Goal: Task Accomplishment & Management: Complete application form

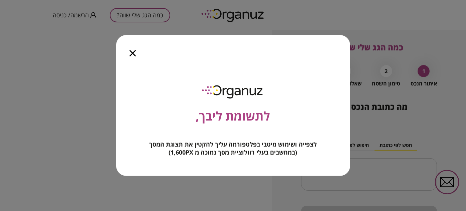
click at [130, 53] on icon "button" at bounding box center [133, 53] width 6 height 6
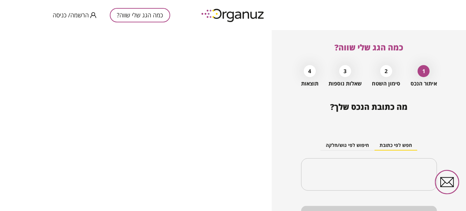
scroll to position [30, 0]
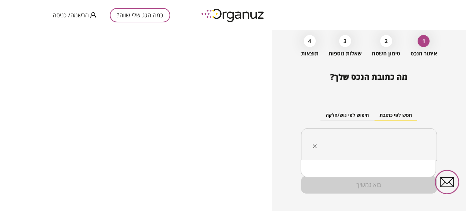
click at [376, 141] on input "text" at bounding box center [371, 144] width 115 height 17
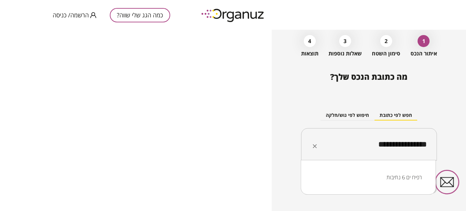
click at [394, 178] on li "רפיח ים 6 נתיבות" at bounding box center [368, 177] width 118 height 12
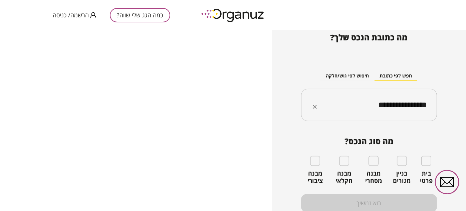
scroll to position [72, 0]
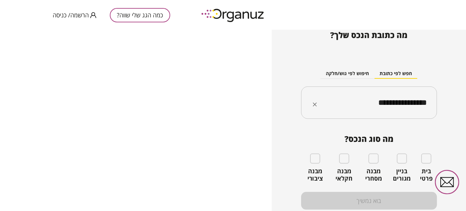
type input "**********"
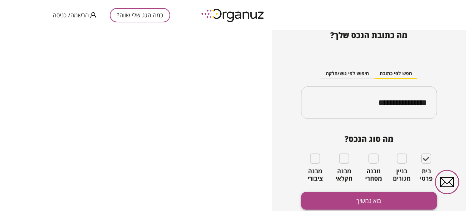
click at [370, 200] on button "בוא נמשיך" at bounding box center [369, 201] width 136 height 18
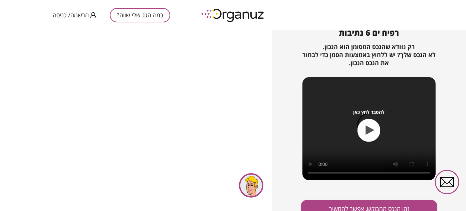
scroll to position [90, 0]
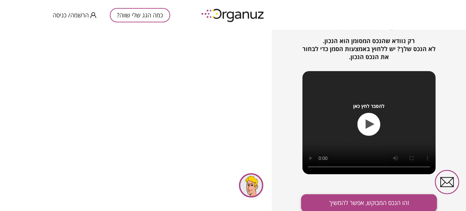
click at [363, 201] on button "זהו הנכס המבוקש, אפשר להמשיך" at bounding box center [369, 203] width 136 height 18
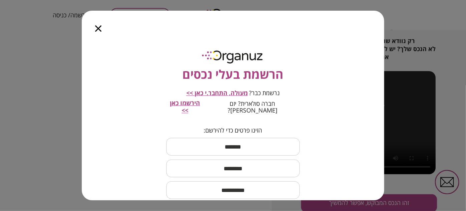
scroll to position [0, 0]
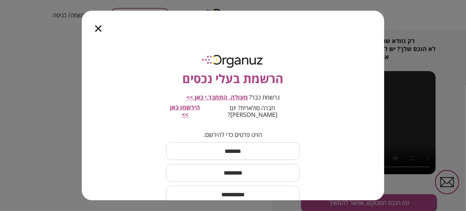
click at [237, 142] on input "text" at bounding box center [233, 151] width 134 height 20
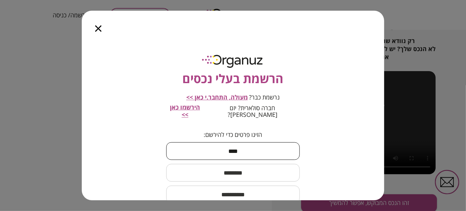
type input "****"
click at [246, 168] on input "text" at bounding box center [233, 173] width 134 height 20
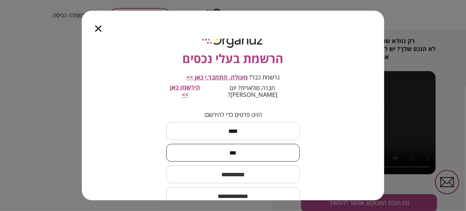
scroll to position [30, 0]
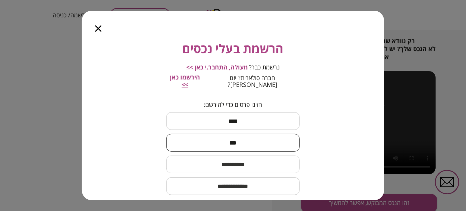
type input "***"
click at [244, 178] on input "email" at bounding box center [233, 186] width 134 height 20
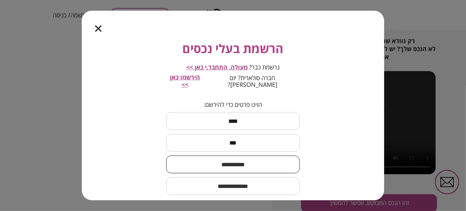
click at [244, 161] on input "text" at bounding box center [233, 165] width 134 height 20
type input "**********"
click at [221, 180] on input "email" at bounding box center [233, 186] width 134 height 20
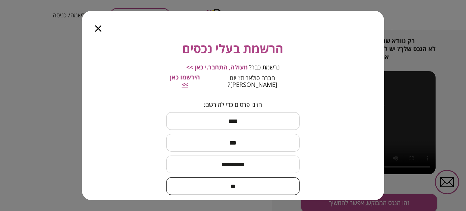
type input "*"
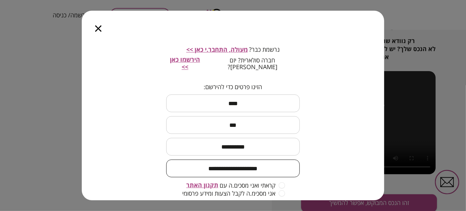
scroll to position [77, 0]
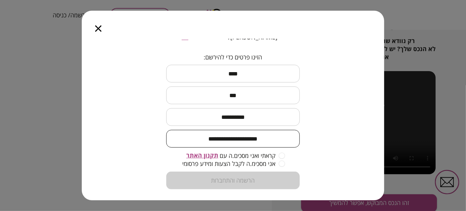
type input "**********"
click at [250, 173] on form "**********" at bounding box center [233, 122] width 134 height 136
click at [174, 111] on input "**********" at bounding box center [233, 117] width 134 height 20
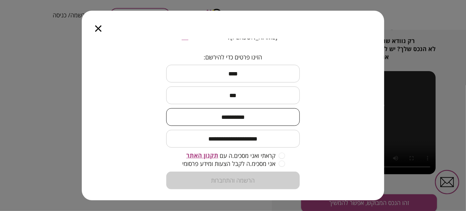
click at [190, 93] on input "***" at bounding box center [233, 95] width 134 height 20
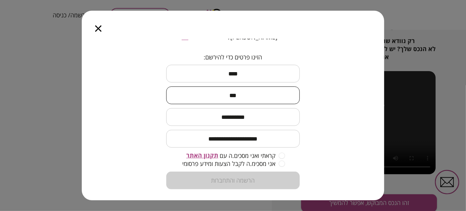
click at [254, 67] on input "****" at bounding box center [233, 74] width 134 height 20
click at [240, 152] on span "קראתי ואני מסכים.ה עם" at bounding box center [248, 155] width 56 height 7
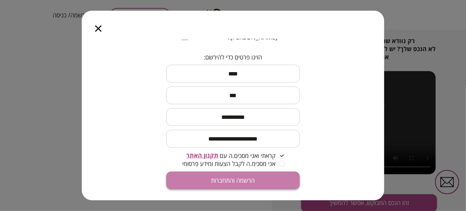
click at [240, 172] on button "הרשמה והתחברות" at bounding box center [233, 181] width 134 height 18
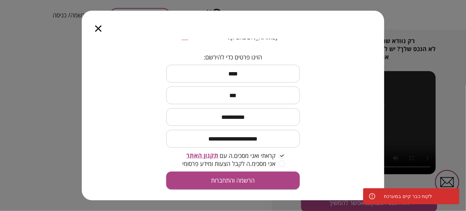
click at [95, 31] on icon "button" at bounding box center [98, 28] width 6 height 6
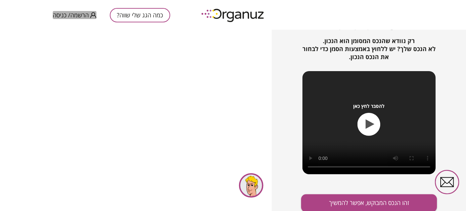
click at [63, 12] on span "הרשמה/ כניסה" at bounding box center [71, 15] width 36 height 7
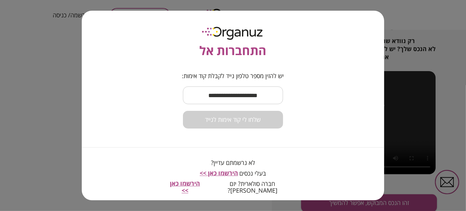
click at [262, 104] on input "text" at bounding box center [233, 95] width 100 height 20
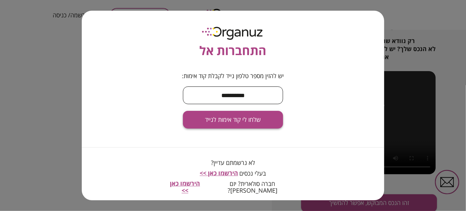
type input "**********"
click at [253, 123] on span "שלחו לי קוד אימות לנייד" at bounding box center [233, 119] width 56 height 7
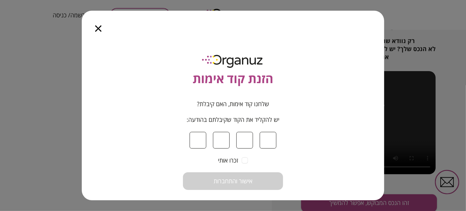
type input "*"
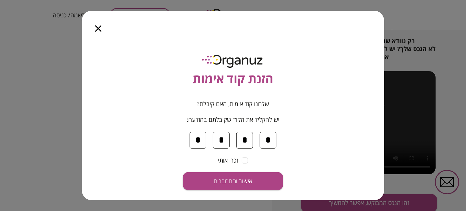
type input "*"
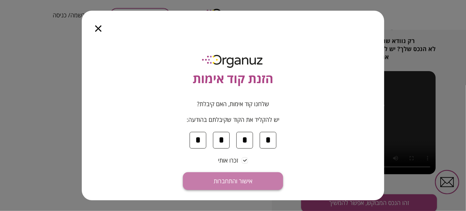
click at [236, 178] on span "אישור והתחברות" at bounding box center [233, 181] width 39 height 7
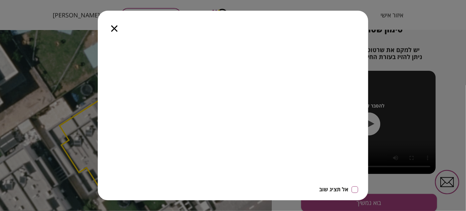
click at [110, 25] on div at bounding box center [114, 25] width 33 height 28
click at [116, 27] on icon "button" at bounding box center [114, 28] width 6 height 6
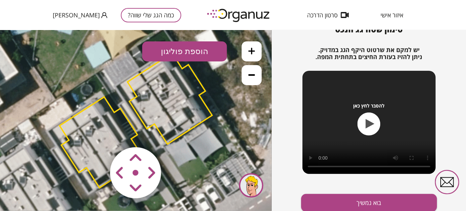
click at [100, 129] on polygon at bounding box center [101, 141] width 85 height 91
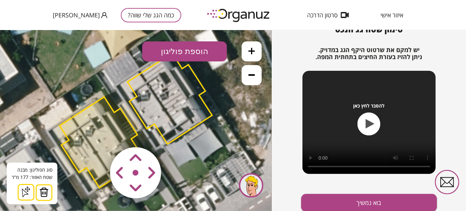
click at [42, 191] on img at bounding box center [43, 192] width 9 height 10
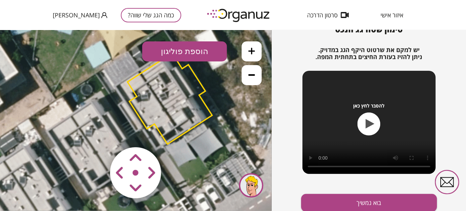
drag, startPoint x: 120, startPoint y: 169, endPoint x: 115, endPoint y: 168, distance: 5.4
click at [96, 133] on area at bounding box center [96, 133] width 0 height 0
drag, startPoint x: 118, startPoint y: 172, endPoint x: 113, endPoint y: 172, distance: 5.4
click at [96, 133] on area at bounding box center [96, 133] width 0 height 0
click at [168, 127] on polygon at bounding box center [170, 98] width 85 height 91
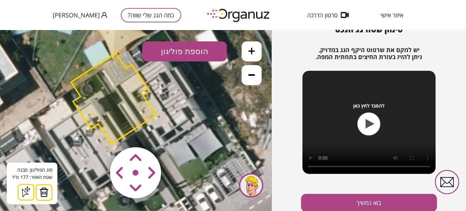
drag, startPoint x: 126, startPoint y: 164, endPoint x: 122, endPoint y: 165, distance: 4.0
click at [96, 133] on area at bounding box center [96, 133] width 0 height 0
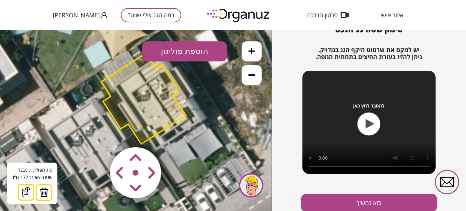
click at [96, 133] on area at bounding box center [96, 133] width 0 height 0
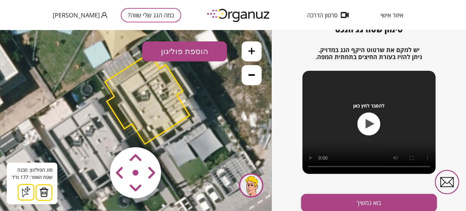
click at [96, 133] on area at bounding box center [96, 133] width 0 height 0
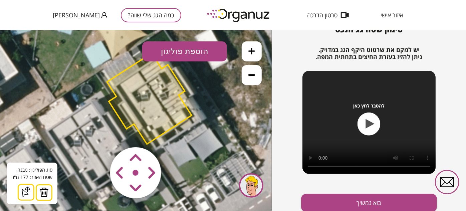
click at [96, 133] on area at bounding box center [96, 133] width 0 height 0
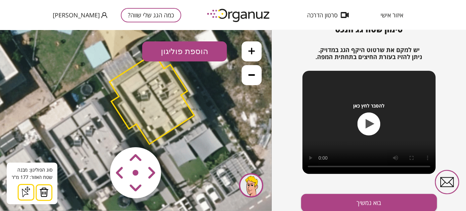
click at [96, 133] on area at bounding box center [96, 133] width 0 height 0
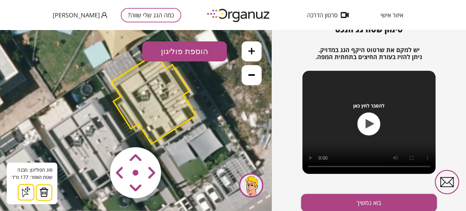
click at [96, 133] on area at bounding box center [96, 133] width 0 height 0
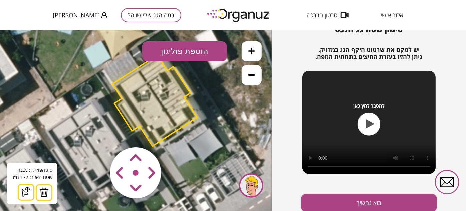
click at [96, 133] on area at bounding box center [96, 133] width 0 height 0
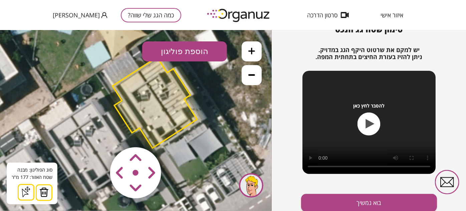
click at [96, 133] on area at bounding box center [96, 133] width 0 height 0
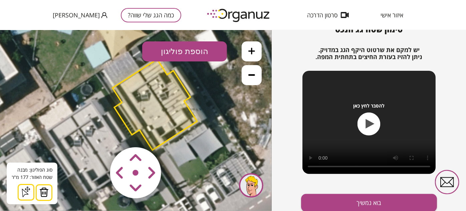
click at [96, 133] on area at bounding box center [96, 133] width 0 height 0
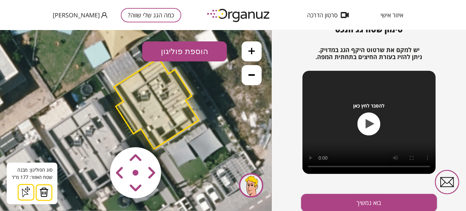
click at [43, 188] on img at bounding box center [43, 192] width 9 height 10
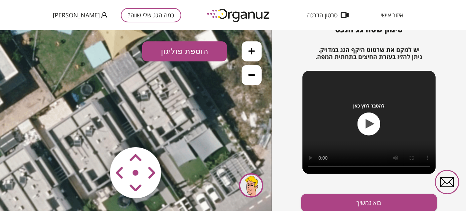
click at [141, 103] on icon at bounding box center [136, 120] width 481 height 481
click at [149, 115] on icon at bounding box center [136, 120] width 481 height 481
click at [96, 133] on area at bounding box center [96, 133] width 0 height 0
click at [163, 99] on icon at bounding box center [136, 120] width 481 height 481
click at [180, 44] on button "הוספת פוליגון" at bounding box center [184, 51] width 85 height 20
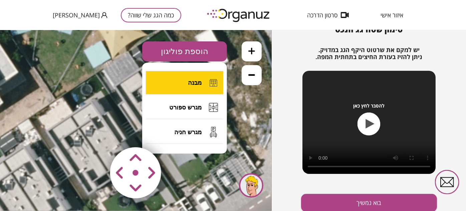
click at [193, 83] on span "מבנה" at bounding box center [195, 82] width 14 height 7
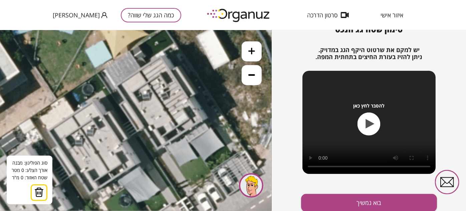
click at [117, 85] on icon at bounding box center [137, 120] width 481 height 481
click at [139, 71] on icon at bounding box center [137, 120] width 481 height 481
click at [117, 86] on polygon at bounding box center [127, 78] width 21 height 15
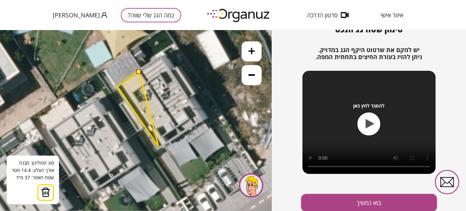
click at [159, 146] on icon at bounding box center [137, 120] width 481 height 481
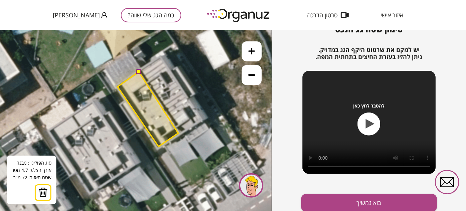
click at [178, 133] on polygon at bounding box center [147, 108] width 61 height 75
click at [178, 132] on polygon at bounding box center [147, 108] width 61 height 75
click at [176, 129] on polygon at bounding box center [147, 108] width 61 height 75
click at [138, 70] on button at bounding box center [138, 71] width 5 height 5
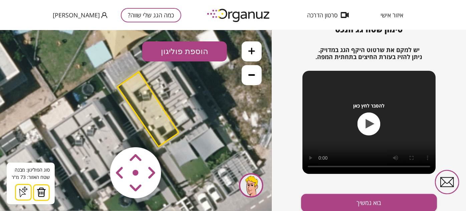
click at [180, 54] on button "הוספת פוליגון" at bounding box center [184, 51] width 85 height 20
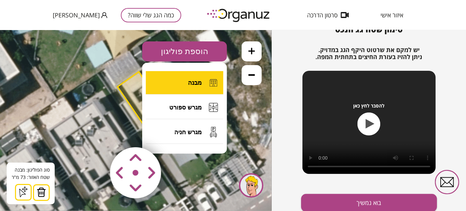
click at [167, 83] on button "מבנה" at bounding box center [184, 82] width 77 height 23
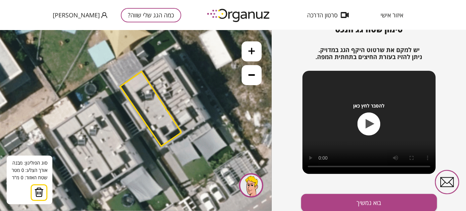
click at [125, 103] on icon at bounding box center [140, 120] width 481 height 481
click at [127, 100] on icon at bounding box center [140, 120] width 481 height 481
click at [123, 103] on polygon at bounding box center [125, 101] width 4 height 2
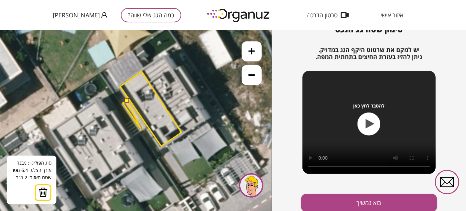
click at [141, 129] on icon at bounding box center [140, 120] width 481 height 481
click at [146, 125] on polygon at bounding box center [134, 114] width 23 height 29
click at [126, 99] on button at bounding box center [126, 100] width 5 height 5
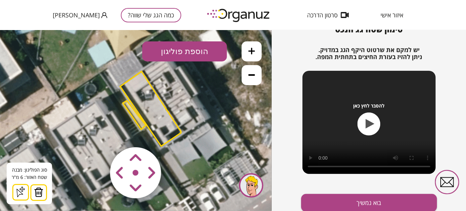
click at [208, 49] on button "הוספת פוליגון" at bounding box center [184, 51] width 85 height 20
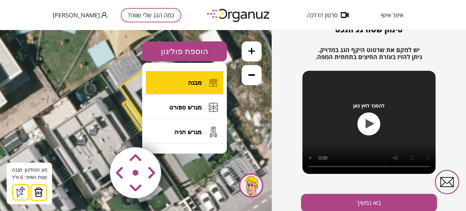
click at [190, 78] on button "מבנה" at bounding box center [184, 82] width 77 height 23
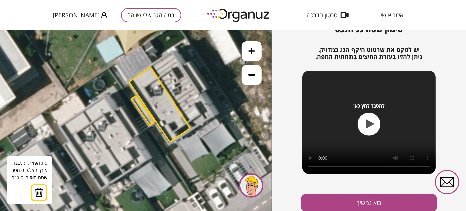
click at [117, 63] on icon at bounding box center [148, 115] width 481 height 481
click at [128, 80] on icon at bounding box center [148, 115] width 481 height 481
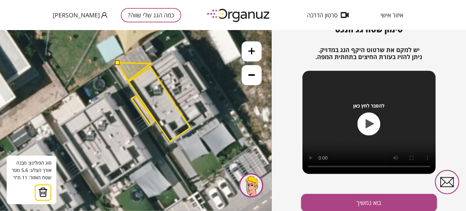
click at [151, 63] on polygon at bounding box center [133, 71] width 33 height 18
click at [141, 47] on polygon at bounding box center [133, 64] width 33 height 34
click at [141, 47] on polygon at bounding box center [133, 63] width 33 height 34
click at [115, 60] on button at bounding box center [117, 62] width 5 height 5
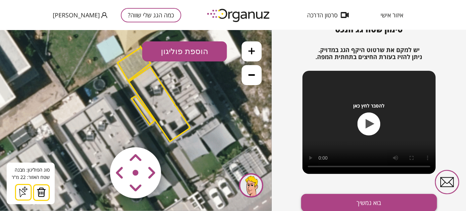
click at [352, 202] on button "בוא נמשיך" at bounding box center [369, 203] width 136 height 18
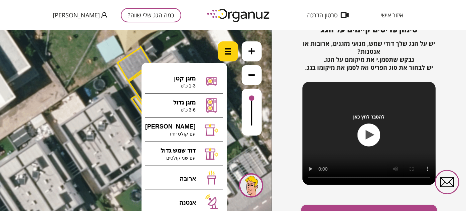
click at [225, 55] on div at bounding box center [228, 51] width 20 height 20
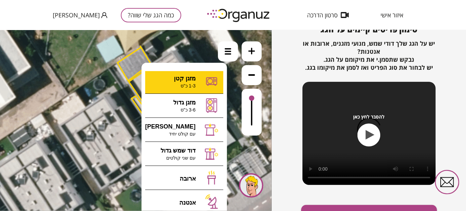
click at [202, 82] on div ".st0 { fill: #FFFFFF; } 22" at bounding box center [136, 120] width 272 height 181
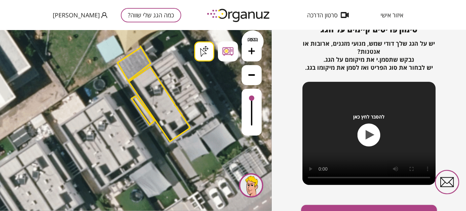
click at [253, 54] on button at bounding box center [252, 51] width 20 height 20
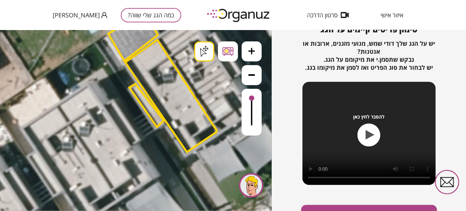
click at [253, 54] on button at bounding box center [252, 51] width 20 height 20
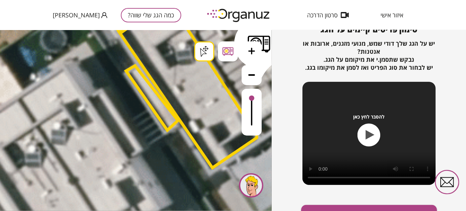
click at [259, 73] on button at bounding box center [252, 75] width 20 height 20
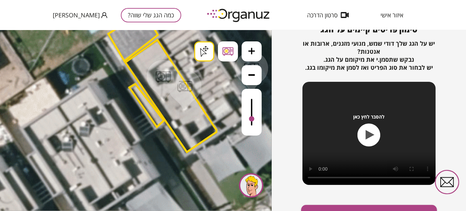
drag, startPoint x: 252, startPoint y: 99, endPoint x: 260, endPoint y: 111, distance: 14.4
click at [260, 111] on div at bounding box center [252, 111] width 20 height 47
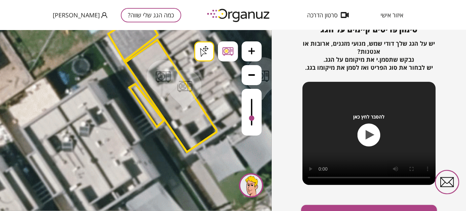
drag, startPoint x: 252, startPoint y: 108, endPoint x: 252, endPoint y: 118, distance: 10.7
click at [252, 118] on div at bounding box center [251, 117] width 5 height 5
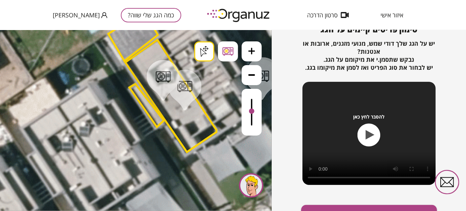
drag, startPoint x: 252, startPoint y: 118, endPoint x: 251, endPoint y: 111, distance: 6.5
click at [251, 111] on div at bounding box center [251, 110] width 5 height 5
click at [252, 74] on icon at bounding box center [251, 75] width 7 height 2
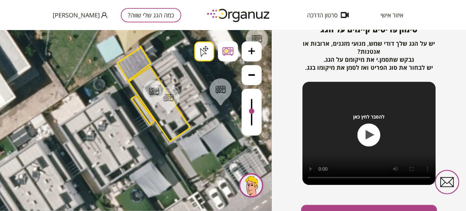
click at [257, 52] on button at bounding box center [252, 51] width 20 height 20
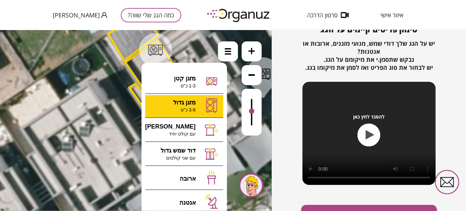
click at [196, 101] on div ".st0 { fill: #FFFFFF; } .st0 { fill: #FFFFFF; }" at bounding box center [136, 120] width 272 height 181
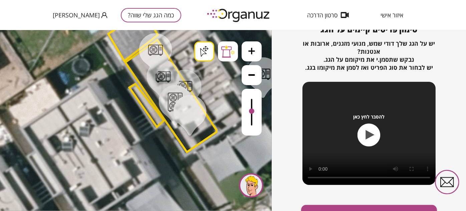
click at [190, 131] on div ".st0 { fill: #FFFFFF; } .st0 { fill: #FFFFFF; }" at bounding box center [136, 120] width 272 height 181
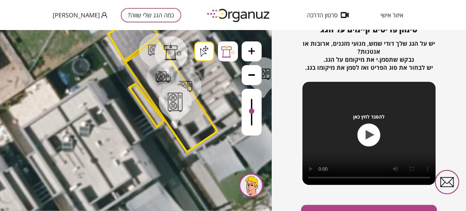
click at [232, 60] on div at bounding box center [228, 51] width 20 height 20
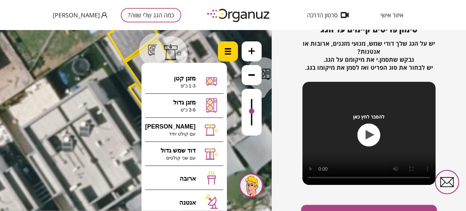
click at [232, 60] on div at bounding box center [228, 51] width 20 height 20
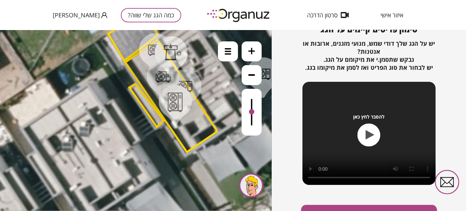
click at [252, 112] on div at bounding box center [251, 111] width 5 height 5
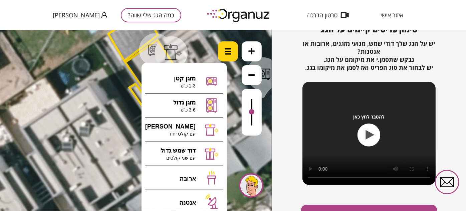
click at [225, 49] on img at bounding box center [228, 51] width 7 height 7
click at [229, 49] on img at bounding box center [228, 51] width 7 height 7
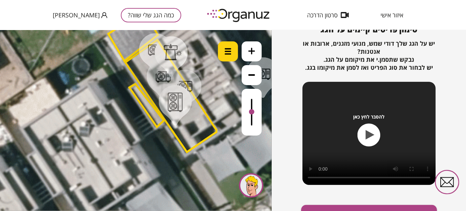
click at [233, 53] on div at bounding box center [228, 51] width 20 height 20
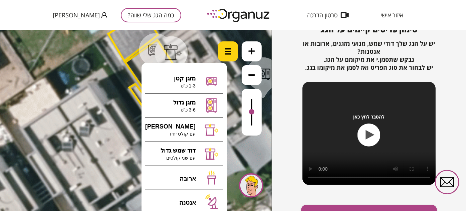
click at [233, 53] on div at bounding box center [228, 51] width 20 height 20
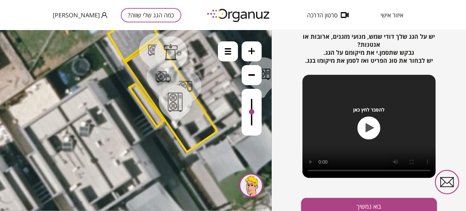
scroll to position [88, 0]
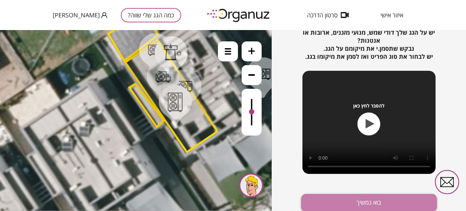
click at [353, 200] on button "בוא נמשיך" at bounding box center [369, 203] width 136 height 18
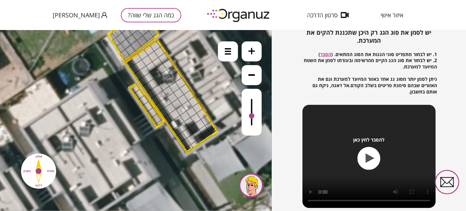
drag, startPoint x: 253, startPoint y: 111, endPoint x: 254, endPoint y: 116, distance: 5.4
click at [254, 116] on div at bounding box center [251, 115] width 5 height 5
click at [135, 160] on icon at bounding box center [155, 112] width 721 height 721
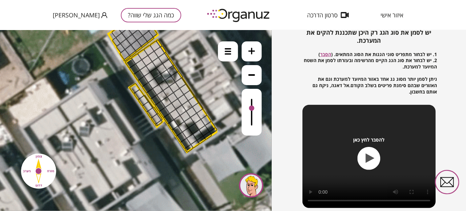
drag, startPoint x: 253, startPoint y: 114, endPoint x: 251, endPoint y: 108, distance: 6.2
click at [251, 108] on div at bounding box center [251, 107] width 5 height 5
click at [249, 79] on button at bounding box center [252, 75] width 20 height 20
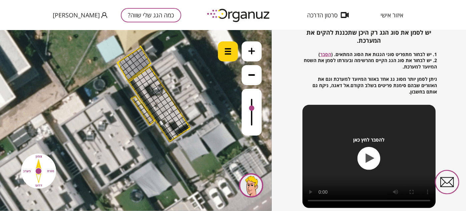
click at [232, 50] on div at bounding box center [228, 51] width 20 height 20
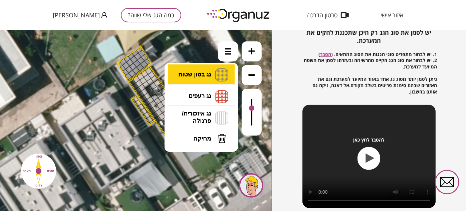
click at [212, 73] on li "גג בטון שטוח מפלס א א מפלס ב ב מפלס ג ג" at bounding box center [201, 74] width 70 height 21
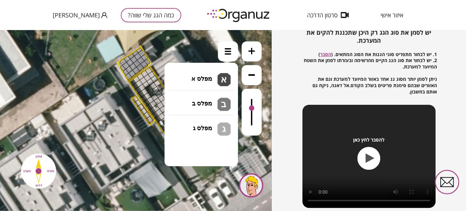
click at [134, 80] on div at bounding box center [132, 82] width 8 height 8
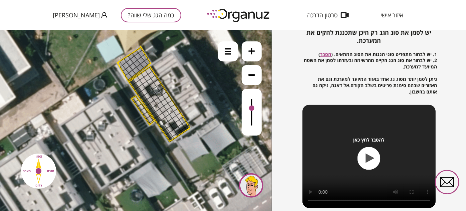
click at [139, 78] on div at bounding box center [141, 76] width 8 height 8
click at [146, 74] on div at bounding box center [145, 73] width 8 height 8
drag, startPoint x: 149, startPoint y: 71, endPoint x: 162, endPoint y: 94, distance: 26.2
click at [231, 52] on img at bounding box center [228, 51] width 7 height 7
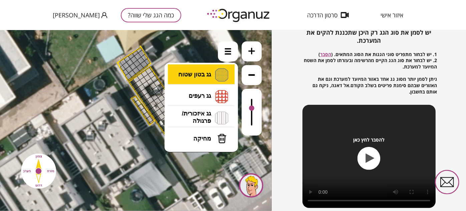
click at [221, 78] on li "גג בטון שטוח מפלס א א מפלס ב ב מפלס ג ג" at bounding box center [201, 74] width 70 height 21
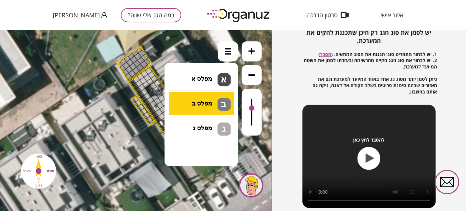
click at [211, 105] on div ".st0 { fill: #FFFFFF; } .st0 { fill: #FFFFFF; }" at bounding box center [136, 120] width 272 height 181
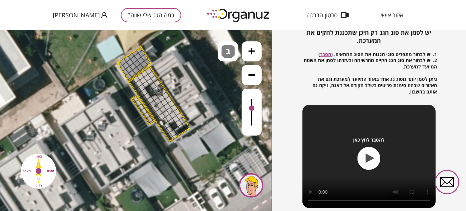
click at [146, 70] on div at bounding box center [149, 71] width 8 height 8
click at [150, 76] on div at bounding box center [152, 75] width 8 height 8
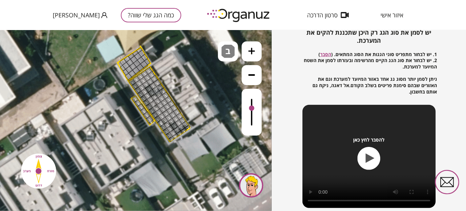
drag, startPoint x: 148, startPoint y: 72, endPoint x: 137, endPoint y: 98, distance: 27.7
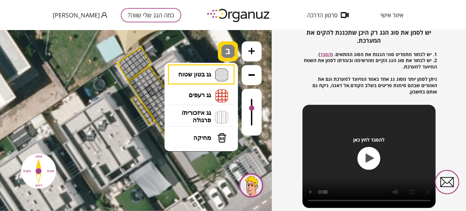
click at [229, 49] on span "ב" at bounding box center [229, 48] width 7 height 8
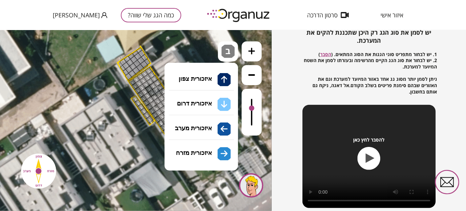
click at [201, 115] on li "גג איזכורית/ פרגולה איזכורית צפון איזכורית דרום איזכורית מערב איזכורית מזרח" at bounding box center [201, 116] width 70 height 21
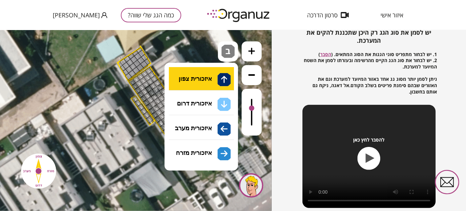
click at [217, 75] on div ".st0 { fill: #FFFFFF; } .st0 { fill: #FFFFFF; }" at bounding box center [136, 120] width 272 height 181
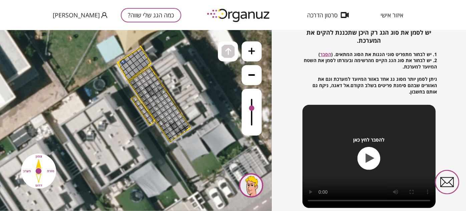
click at [122, 62] on div at bounding box center [122, 61] width 7 height 7
drag, startPoint x: 124, startPoint y: 62, endPoint x: 148, endPoint y: 60, distance: 24.4
click at [119, 62] on polygon at bounding box center [133, 63] width 33 height 34
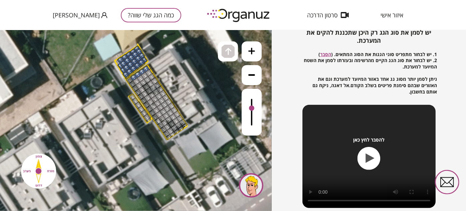
click at [118, 62] on polygon at bounding box center [131, 61] width 33 height 34
click at [223, 50] on img at bounding box center [227, 50] width 13 height 13
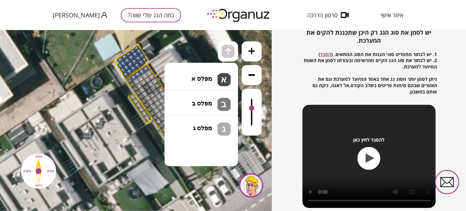
click at [215, 71] on li "גג בטון שטוח מפלס א א מפלס ב ב מפלס ג ג" at bounding box center [201, 74] width 70 height 21
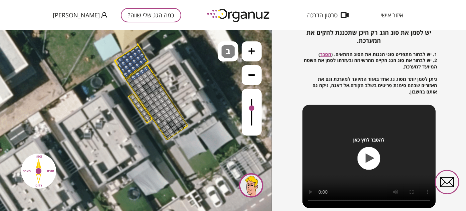
click at [203, 102] on div ".st0 { fill: #FFFFFF; } .st0 { fill: #FFFFFF; }" at bounding box center [136, 120] width 272 height 181
click at [134, 75] on div at bounding box center [134, 77] width 8 height 8
click at [136, 74] on div at bounding box center [138, 74] width 8 height 8
click at [142, 73] on div at bounding box center [142, 71] width 8 height 8
click at [146, 69] on div at bounding box center [146, 69] width 8 height 8
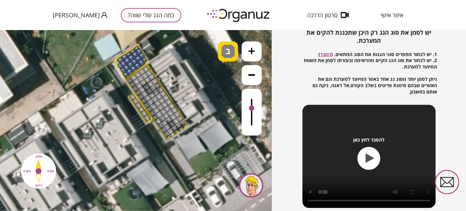
click at [224, 52] on img at bounding box center [227, 50] width 13 height 13
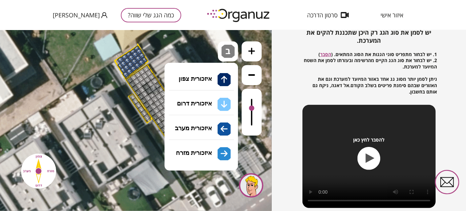
click at [194, 113] on li "גג איזכורית/ פרגולה איזכורית צפון איזכורית דרום איזכורית מערב איזכורית מזרח" at bounding box center [201, 116] width 70 height 21
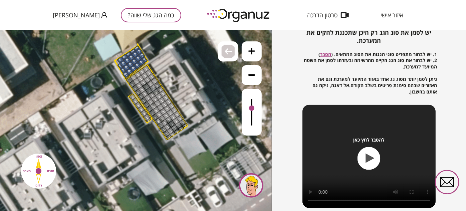
click at [205, 127] on div ".st0 { fill: #FFFFFF; } .st0 { fill: #FFFFFF; }" at bounding box center [136, 120] width 272 height 181
click at [140, 54] on div at bounding box center [141, 54] width 7 height 7
click at [138, 57] on div at bounding box center [139, 58] width 8 height 8
click at [134, 59] on div at bounding box center [135, 61] width 8 height 8
click at [128, 62] on div at bounding box center [131, 64] width 8 height 8
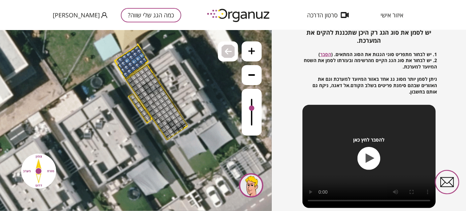
click at [128, 55] on div at bounding box center [128, 54] width 7 height 7
click at [136, 51] on div at bounding box center [139, 51] width 8 height 8
click at [137, 48] on div at bounding box center [137, 48] width 6 height 6
click at [134, 50] on div at bounding box center [133, 51] width 6 height 6
click at [134, 53] on div at bounding box center [135, 54] width 8 height 8
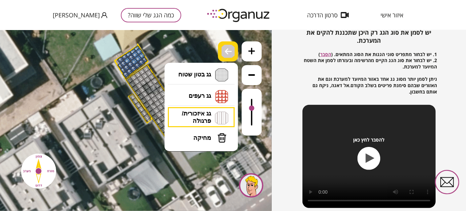
click at [223, 50] on img at bounding box center [227, 50] width 13 height 13
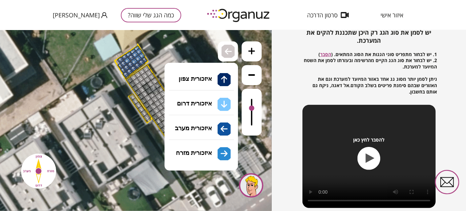
click at [196, 116] on li "גג איזכורית/ פרגולה איזכורית צפון איזכורית דרום איזכורית מערב איזכורית מזרח" at bounding box center [201, 117] width 70 height 21
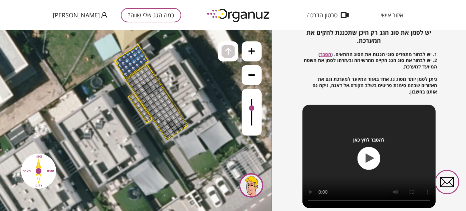
click at [204, 76] on div ".st0 { fill: #FFFFFF; } .st0 { fill: #FFFFFF; }" at bounding box center [136, 120] width 272 height 181
click at [226, 52] on img at bounding box center [228, 51] width 7 height 8
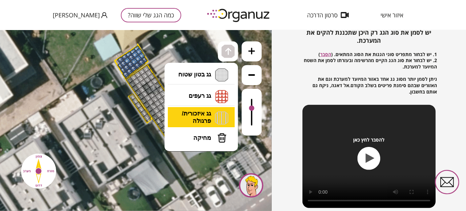
click at [192, 118] on li "גג איזכורית/ פרגולה איזכורית צפון איזכורית דרום איזכורית מערב איזכורית מזרח" at bounding box center [201, 117] width 70 height 21
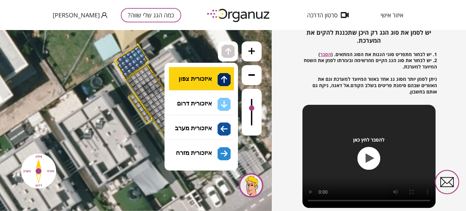
click at [208, 78] on div ".st0 { fill: #FFFFFF; } .st0 { fill: #FFFFFF; }" at bounding box center [136, 120] width 272 height 181
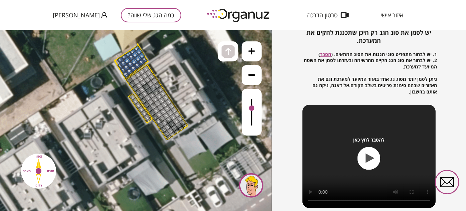
click at [139, 57] on div at bounding box center [139, 58] width 8 height 8
click at [141, 55] on div at bounding box center [141, 54] width 7 height 7
click at [139, 51] on div at bounding box center [139, 51] width 8 height 8
click at [133, 52] on div at bounding box center [133, 51] width 6 height 6
click at [135, 48] on div at bounding box center [137, 48] width 6 height 6
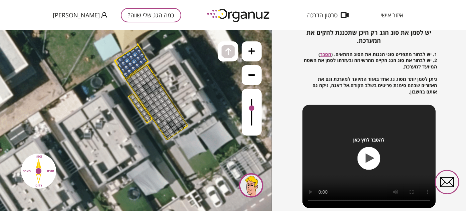
click at [128, 52] on div at bounding box center [128, 54] width 7 height 7
click at [126, 60] on div at bounding box center [128, 60] width 8 height 8
click at [136, 55] on div at bounding box center [135, 54] width 8 height 8
click at [135, 61] on div at bounding box center [135, 61] width 8 height 8
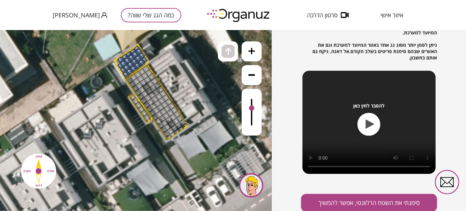
scroll to position [123, 0]
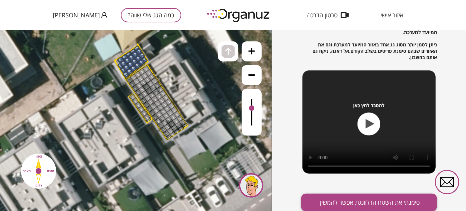
click at [371, 204] on button "סימנתי את השטח הרלוונטי, אפשר להמשיך" at bounding box center [369, 203] width 136 height 18
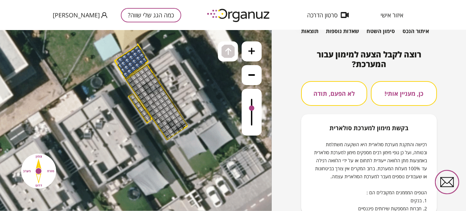
scroll to position [83, 0]
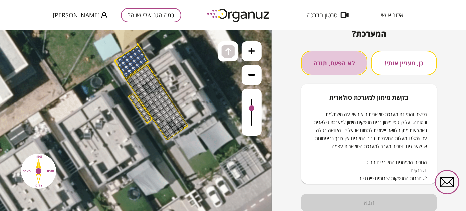
click at [334, 58] on button "לא הפעם, תודה" at bounding box center [334, 63] width 66 height 25
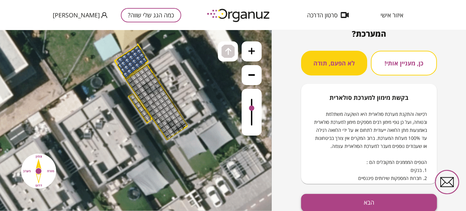
click at [375, 200] on button "הבא" at bounding box center [369, 203] width 136 height 18
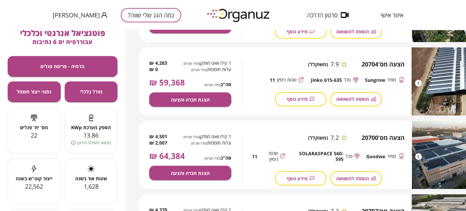
scroll to position [364, 0]
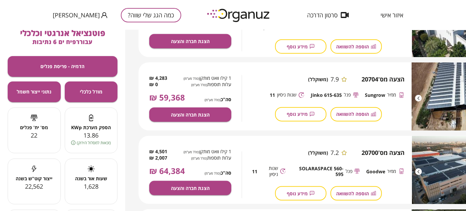
click at [419, 97] on div at bounding box center [418, 98] width 7 height 7
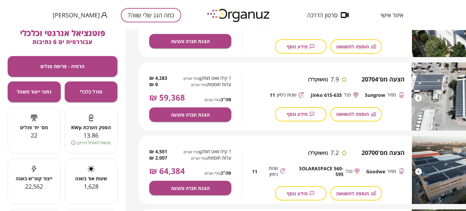
click at [419, 97] on div at bounding box center [418, 98] width 7 height 7
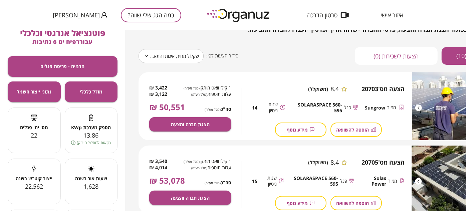
scroll to position [60, 0]
click at [301, 131] on span "מידע נוסף" at bounding box center [297, 130] width 21 height 6
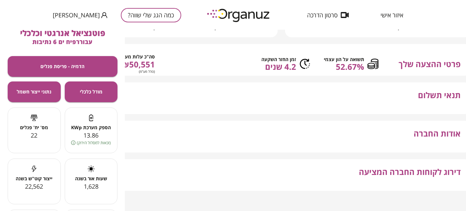
scroll to position [182, 34]
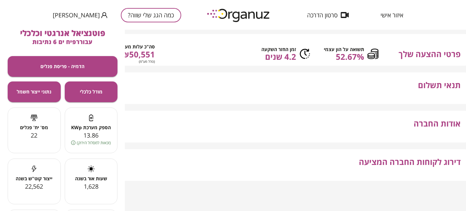
click at [417, 125] on span "אודות החברה" at bounding box center [437, 131] width 47 height 24
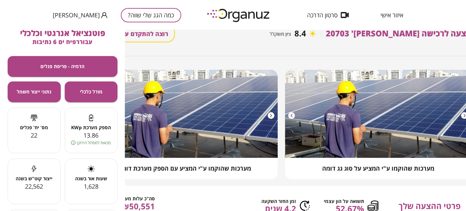
scroll to position [0, 34]
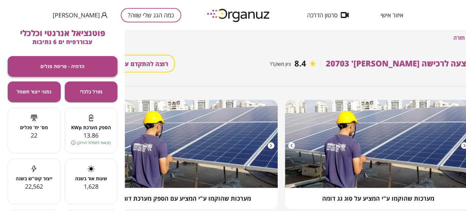
click at [71, 65] on span "הדמיה - פריסת פנלים" at bounding box center [63, 66] width 44 height 6
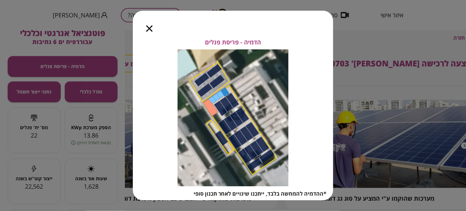
click at [149, 27] on icon "button" at bounding box center [149, 28] width 6 height 6
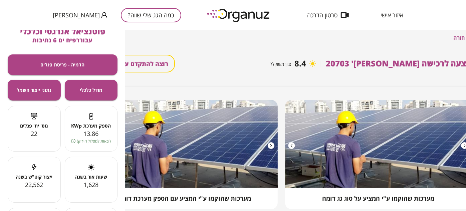
scroll to position [2, 0]
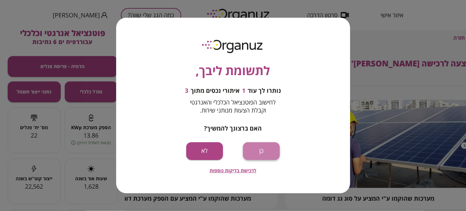
click at [256, 146] on button "כן" at bounding box center [261, 151] width 37 height 18
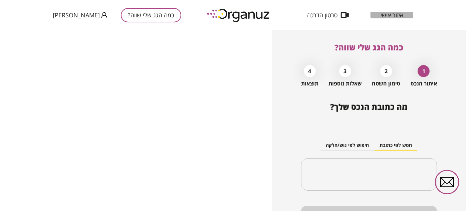
click at [388, 18] on span "איזור אישי" at bounding box center [392, 15] width 23 height 7
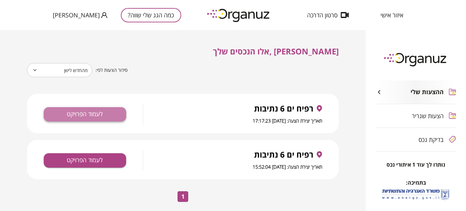
click at [94, 117] on button "לעמוד הפרויקט" at bounding box center [85, 114] width 82 height 14
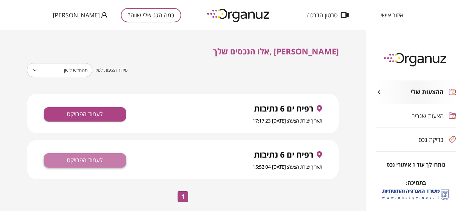
click at [95, 163] on button "לעמוד הפרויקט" at bounding box center [85, 160] width 82 height 14
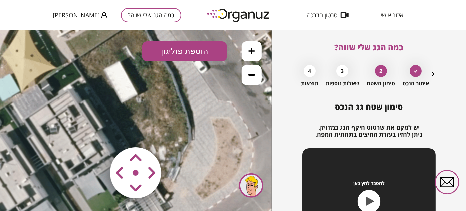
click at [253, 77] on icon at bounding box center [251, 74] width 7 height 7
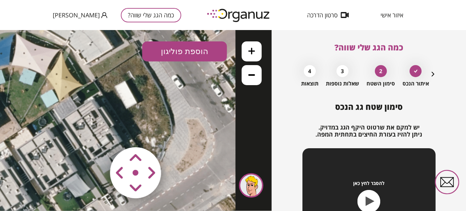
click at [252, 52] on icon at bounding box center [251, 50] width 7 height 7
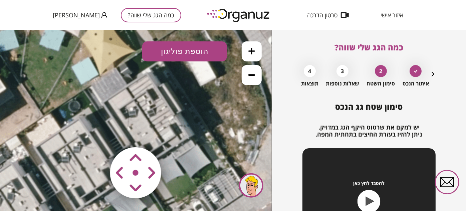
drag, startPoint x: 152, startPoint y: 130, endPoint x: 231, endPoint y: 113, distance: 81.6
click at [231, 113] on icon at bounding box center [124, 137] width 481 height 481
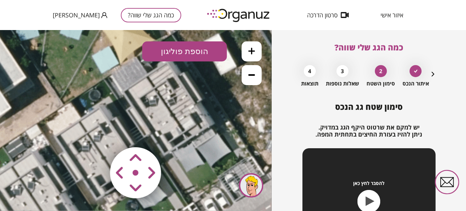
drag, startPoint x: 206, startPoint y: 121, endPoint x: 222, endPoint y: 116, distance: 16.8
click at [222, 116] on icon at bounding box center [144, 126] width 481 height 481
click at [198, 51] on button "הוספת פוליגון" at bounding box center [184, 51] width 85 height 20
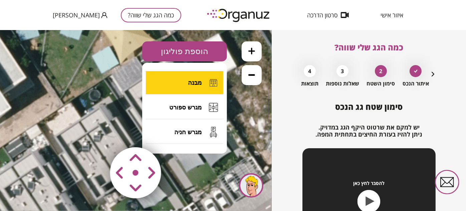
click at [194, 81] on span "מבנה" at bounding box center [195, 82] width 14 height 7
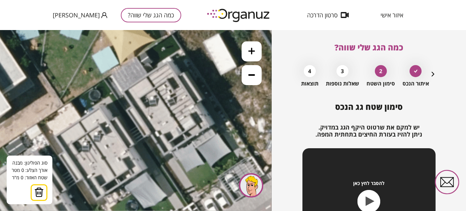
click at [126, 91] on icon at bounding box center [144, 126] width 481 height 481
click at [147, 78] on polygon at bounding box center [136, 84] width 21 height 13
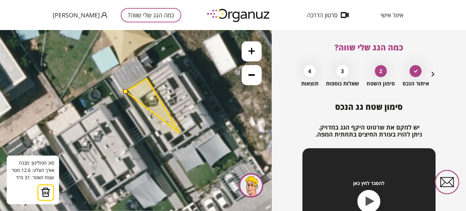
click at [180, 133] on icon at bounding box center [144, 126] width 481 height 481
click at [185, 140] on icon at bounding box center [144, 126] width 481 height 481
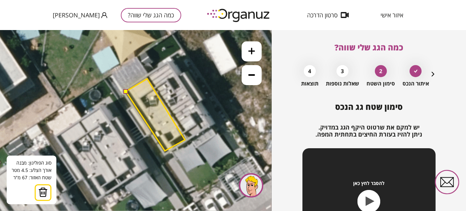
click at [165, 151] on polygon at bounding box center [155, 114] width 59 height 72
click at [126, 91] on button at bounding box center [125, 90] width 5 height 5
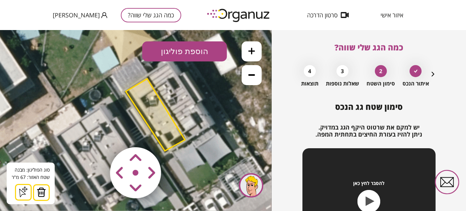
click at [198, 49] on button "הוספת פוליגון" at bounding box center [184, 51] width 85 height 20
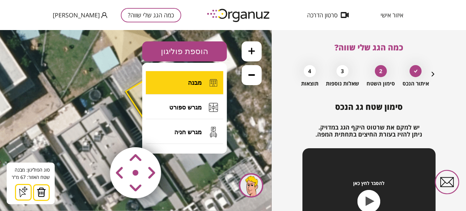
click at [184, 80] on button "מבנה" at bounding box center [184, 82] width 77 height 23
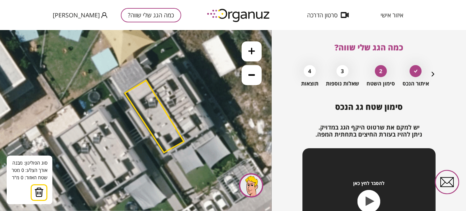
click at [132, 109] on icon at bounding box center [143, 127] width 481 height 481
click at [132, 110] on icon at bounding box center [143, 127] width 481 height 481
click at [129, 111] on icon at bounding box center [143, 127] width 481 height 481
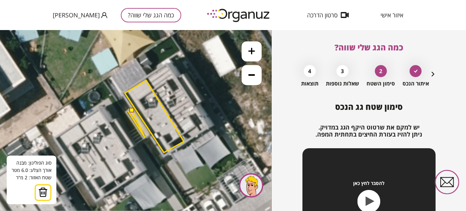
click at [145, 137] on icon at bounding box center [143, 127] width 481 height 481
click at [150, 134] on polygon at bounding box center [139, 123] width 21 height 27
click at [134, 109] on polygon at bounding box center [139, 123] width 21 height 28
click at [131, 110] on button at bounding box center [131, 109] width 5 height 5
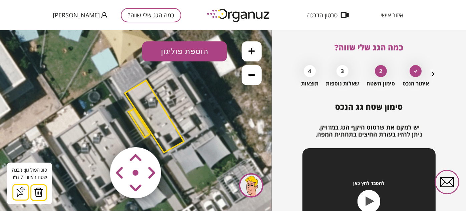
click at [199, 53] on button "הוספת פוליגון" at bounding box center [184, 51] width 85 height 20
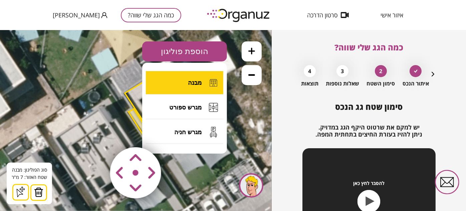
click at [195, 86] on button "מבנה" at bounding box center [184, 82] width 77 height 23
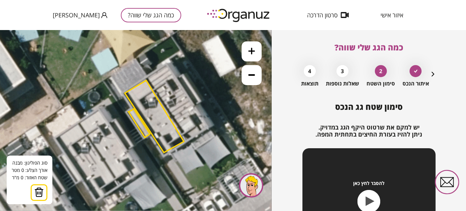
click at [122, 90] on icon at bounding box center [143, 127] width 481 height 481
click at [146, 75] on icon at bounding box center [143, 127] width 481 height 481
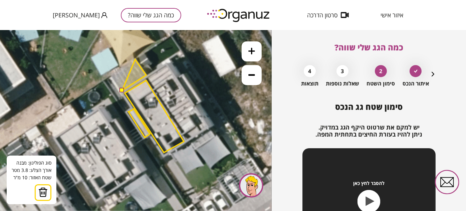
click at [135, 59] on polygon at bounding box center [134, 74] width 24 height 31
click at [110, 73] on polygon at bounding box center [128, 74] width 36 height 31
click at [121, 89] on button at bounding box center [121, 89] width 5 height 5
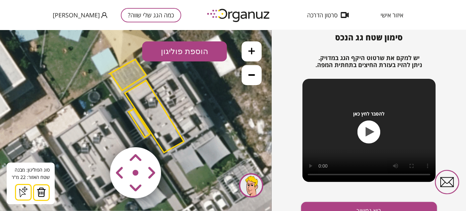
scroll to position [77, 0]
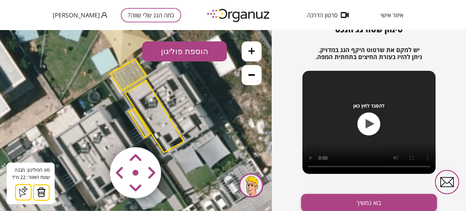
click at [339, 201] on button "בוא נמשיך" at bounding box center [369, 203] width 136 height 18
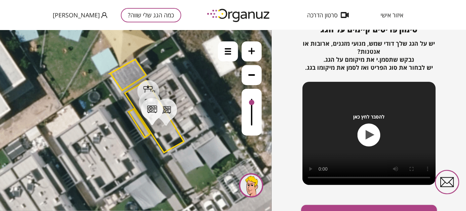
click at [254, 99] on div at bounding box center [251, 101] width 5 height 5
click at [255, 96] on div at bounding box center [252, 111] width 20 height 47
click at [256, 91] on div at bounding box center [252, 111] width 20 height 47
click at [152, 86] on div at bounding box center [149, 90] width 12 height 11
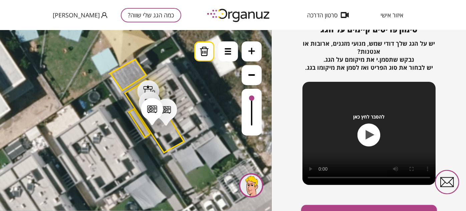
click at [205, 53] on icon at bounding box center [204, 50] width 10 height 9
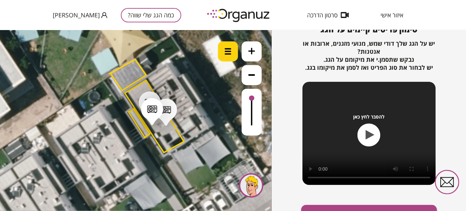
click at [226, 54] on img at bounding box center [228, 51] width 7 height 7
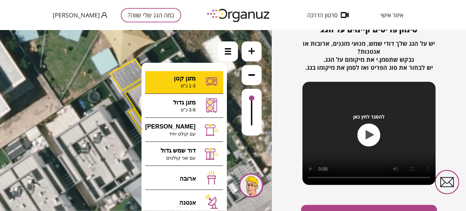
click at [195, 83] on div ".st0 { fill: #FFFFFF; } .st0 { fill: #FFFFFF; }" at bounding box center [136, 120] width 272 height 181
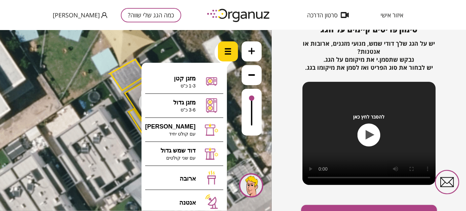
click at [227, 57] on div at bounding box center [228, 51] width 20 height 20
click at [230, 58] on div at bounding box center [228, 51] width 20 height 20
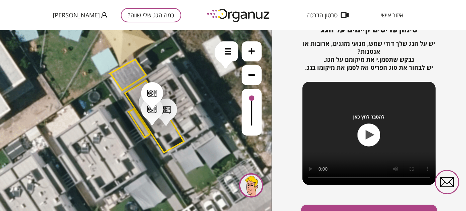
click at [155, 92] on div at bounding box center [152, 93] width 10 height 8
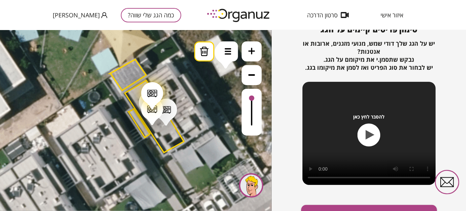
click at [201, 57] on button at bounding box center [204, 51] width 20 height 20
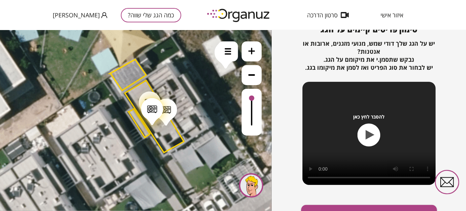
click at [152, 105] on div at bounding box center [152, 109] width 10 height 8
click at [208, 51] on icon at bounding box center [204, 50] width 10 height 9
click at [153, 98] on div at bounding box center [150, 102] width 10 height 8
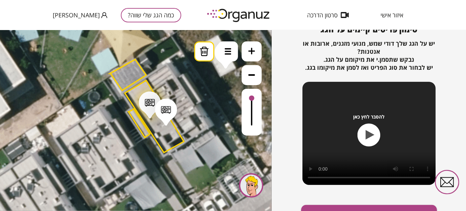
click at [212, 55] on button at bounding box center [204, 51] width 20 height 20
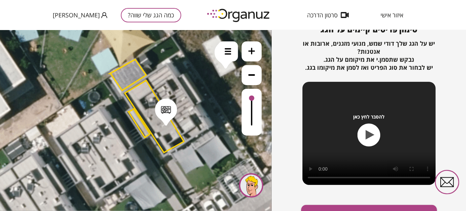
click at [169, 108] on div at bounding box center [166, 110] width 10 height 8
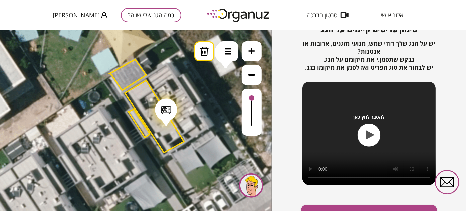
click at [205, 52] on icon at bounding box center [204, 50] width 10 height 9
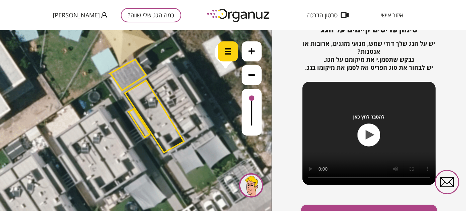
click at [226, 52] on img at bounding box center [228, 51] width 7 height 7
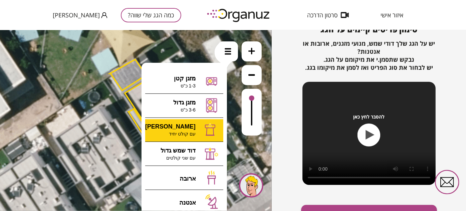
click at [194, 124] on div ".st0 { fill: #FFFFFF; } .st0 { fill: #FFFFFF; }" at bounding box center [136, 120] width 272 height 181
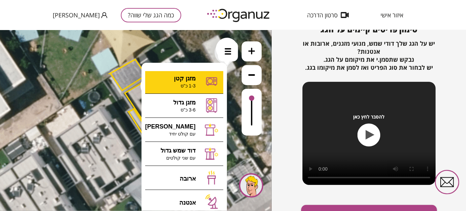
click at [194, 81] on div ".st0 { fill: #FFFFFF; } .st0 { fill: #FFFFFF; }" at bounding box center [136, 120] width 272 height 181
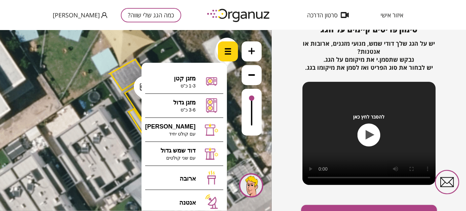
click at [231, 55] on div at bounding box center [228, 51] width 20 height 20
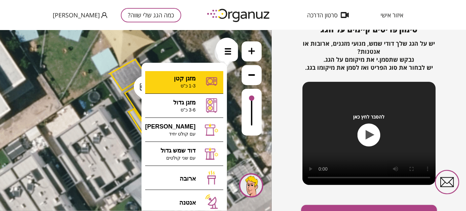
click at [200, 78] on div ".st0 { fill: #FFFFFF; } .st0 { fill: #FFFFFF; }" at bounding box center [136, 120] width 272 height 181
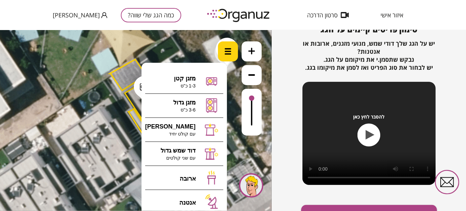
click at [233, 59] on div at bounding box center [228, 51] width 20 height 20
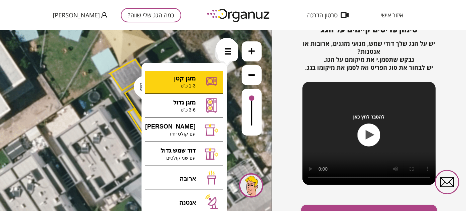
click at [187, 78] on div ".st0 { fill: #FFFFFF; } .st0 { fill: #FFFFFF; }" at bounding box center [136, 120] width 272 height 181
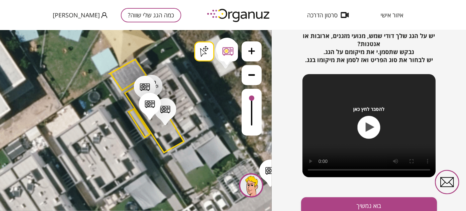
scroll to position [88, 0]
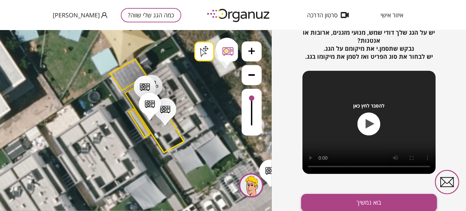
click at [335, 199] on button "בוא נמשיך" at bounding box center [369, 203] width 136 height 18
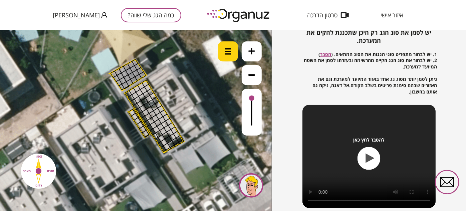
click at [227, 49] on img at bounding box center [228, 51] width 7 height 7
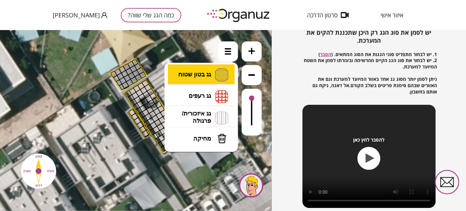
click at [208, 73] on li "גג בטון שטוח מפלס א א מפלס ב ב מפלס ג ג" at bounding box center [201, 74] width 70 height 21
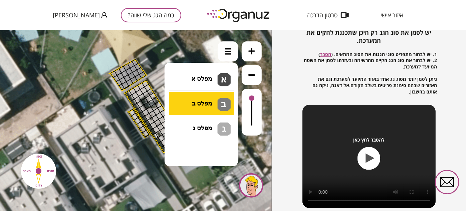
click at [205, 100] on div ".st0 { fill: #FFFFFF; } .st0 { fill: #FFFFFF; }" at bounding box center [136, 120] width 272 height 181
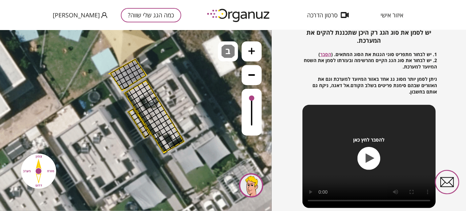
click at [145, 83] on div at bounding box center [146, 83] width 8 height 8
drag, startPoint x: 142, startPoint y: 84, endPoint x: 149, endPoint y: 87, distance: 6.9
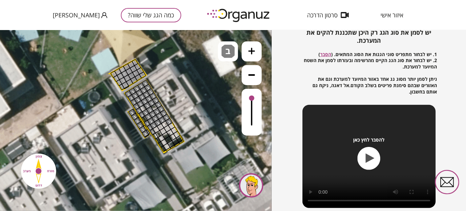
drag, startPoint x: 139, startPoint y: 91, endPoint x: 160, endPoint y: 112, distance: 30.2
drag, startPoint x: 160, startPoint y: 109, endPoint x: 155, endPoint y: 106, distance: 6.3
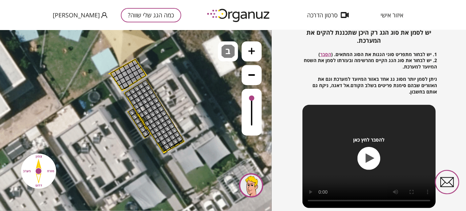
drag, startPoint x: 154, startPoint y: 105, endPoint x: 174, endPoint y: 137, distance: 38.1
click at [230, 47] on span "ב" at bounding box center [229, 48] width 7 height 8
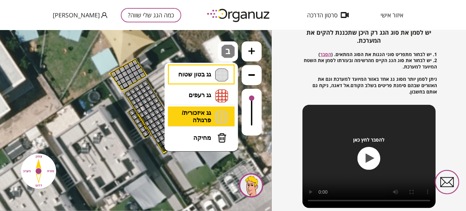
click at [200, 112] on li "גג איזכורית/ פרגולה איזכורית צפון איזכורית דרום איזכורית מערב איזכורית מזרח" at bounding box center [201, 116] width 70 height 21
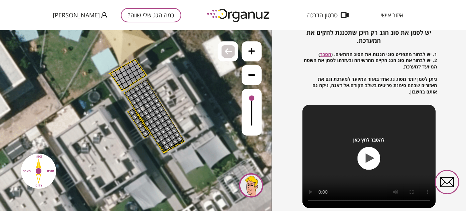
click at [190, 127] on div ".st0 { fill: #FFFFFF; } .st0 { fill: #FFFFFF; }" at bounding box center [136, 120] width 272 height 181
drag, startPoint x: 115, startPoint y: 74, endPoint x: 128, endPoint y: 77, distance: 13.7
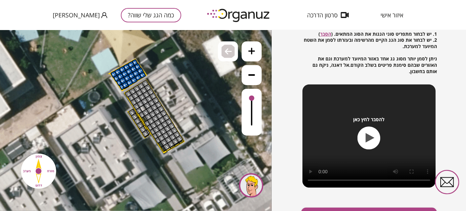
scroll to position [123, 0]
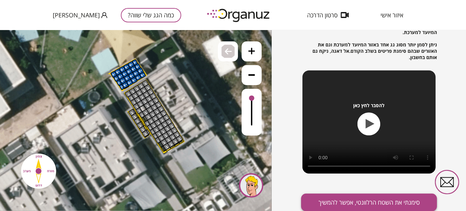
click at [352, 203] on button "סימנתי את השטח הרלוונטי, אפשר להמשיך" at bounding box center [369, 203] width 136 height 18
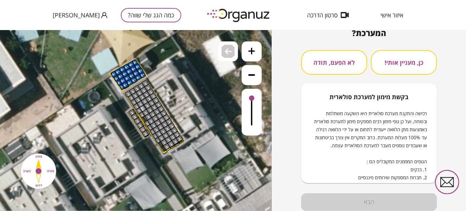
scroll to position [83, 0]
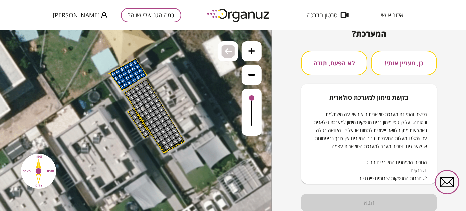
click at [347, 63] on button "לא הפעם, תודה" at bounding box center [334, 63] width 66 height 25
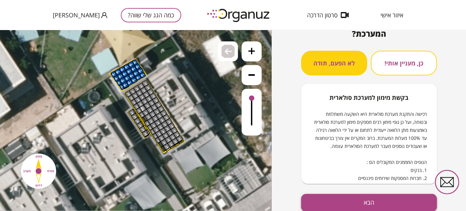
click at [368, 202] on button "הבא" at bounding box center [369, 203] width 136 height 18
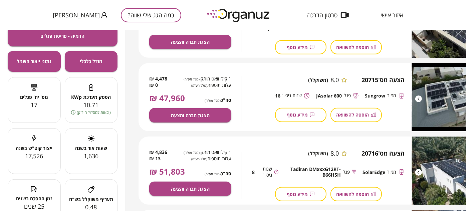
scroll to position [2, 0]
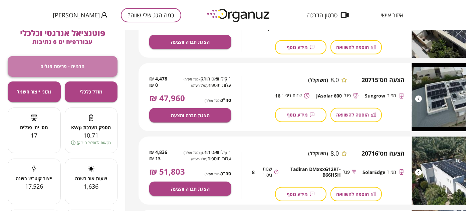
click at [74, 68] on span "הדמיה - פריסת פנלים" at bounding box center [63, 66] width 44 height 6
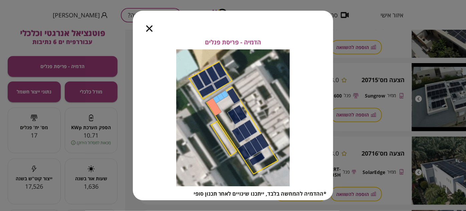
click at [153, 28] on div at bounding box center [149, 25] width 33 height 28
click at [150, 30] on icon "button" at bounding box center [149, 28] width 6 height 6
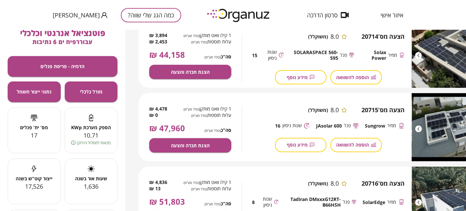
scroll to position [112, 0]
click at [44, 90] on span "נתוני ייצור חשמל" at bounding box center [34, 92] width 35 height 6
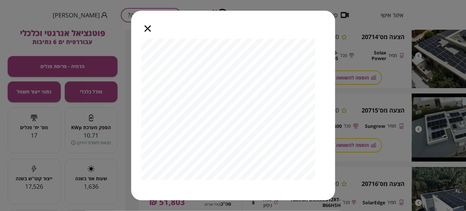
scroll to position [30, 0]
click at [80, 88] on div "הערכת ייצור חשמל שנתי צפי ייצור חשמל שנתית: 17,526 קוט"ש 676" at bounding box center [233, 105] width 466 height 211
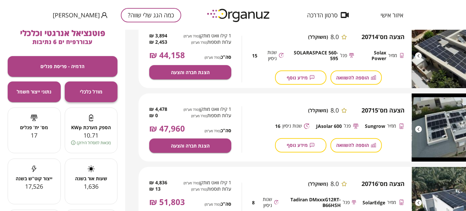
click at [82, 86] on button "מודל כלכלי" at bounding box center [91, 91] width 53 height 21
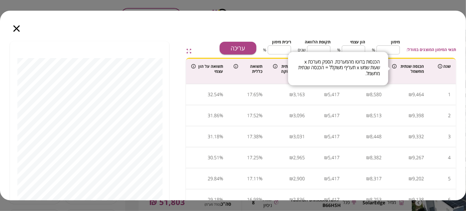
click at [394, 66] on icon at bounding box center [394, 66] width 4 height 4
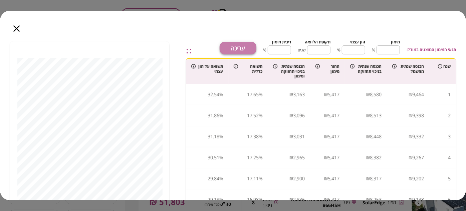
click at [246, 45] on button "עריכה" at bounding box center [238, 48] width 37 height 13
click at [315, 48] on input "**" at bounding box center [318, 50] width 23 height 18
click at [314, 51] on input "**" at bounding box center [318, 50] width 23 height 18
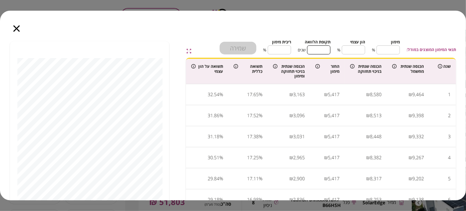
click at [314, 51] on input "*" at bounding box center [318, 50] width 23 height 18
click at [315, 51] on input "*" at bounding box center [318, 50] width 23 height 18
type input "*"
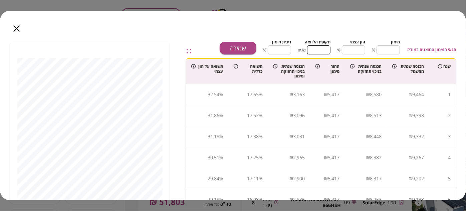
click at [315, 51] on input "*" at bounding box center [318, 50] width 23 height 18
click at [276, 51] on input "*" at bounding box center [279, 50] width 23 height 18
type input "*"
click at [276, 51] on input "*" at bounding box center [279, 50] width 23 height 18
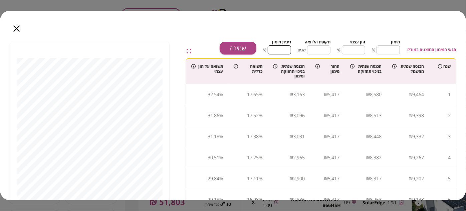
type input "**"
click at [383, 48] on input "**" at bounding box center [388, 50] width 23 height 18
type input "**"
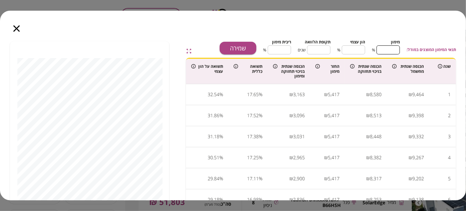
click at [383, 48] on input "**" at bounding box center [388, 50] width 23 height 18
type input "**"
click at [383, 48] on input "**" at bounding box center [388, 50] width 23 height 18
type input "**"
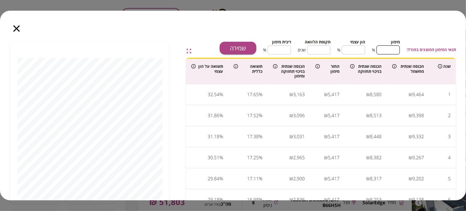
type input "**"
click at [383, 48] on input "**" at bounding box center [388, 50] width 23 height 18
type input "**"
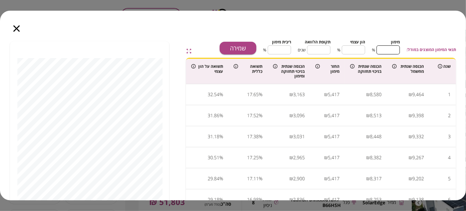
type input "**"
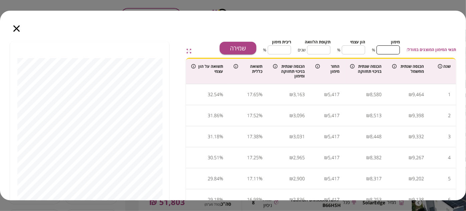
type input "**"
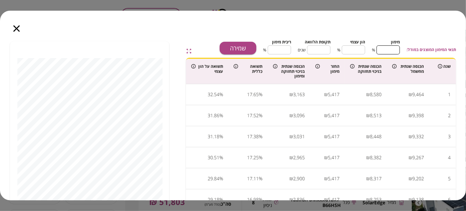
type input "*"
type input "**"
type input "*"
type input "**"
type input "*"
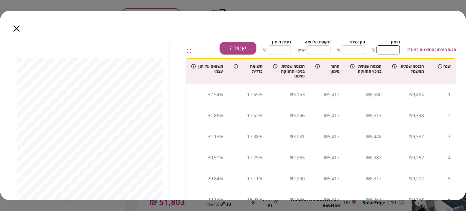
type input "**"
type input "*"
type input "**"
type input "*"
type input "**"
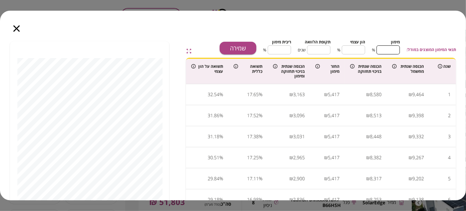
type input "*"
type input "**"
type input "*"
type input "**"
type input "*"
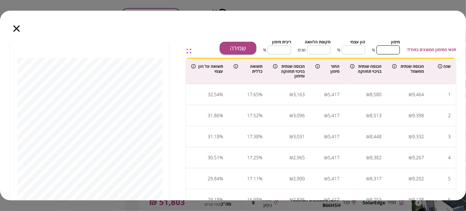
type input "**"
type input "*"
type input "***"
click at [383, 48] on input "***" at bounding box center [388, 50] width 23 height 18
type input "*"
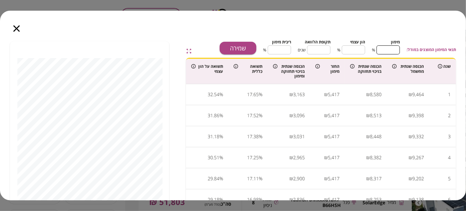
click at [383, 48] on input "***" at bounding box center [388, 50] width 23 height 18
click at [230, 46] on button "שמירה" at bounding box center [238, 48] width 37 height 13
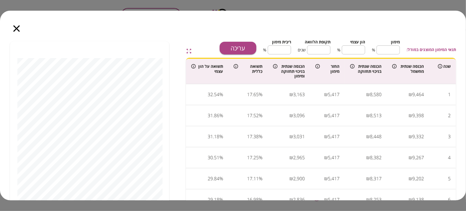
type input "**"
type input "****"
type input "***"
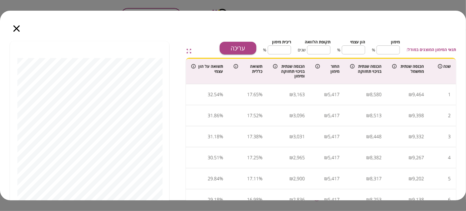
type input "*"
type input "****"
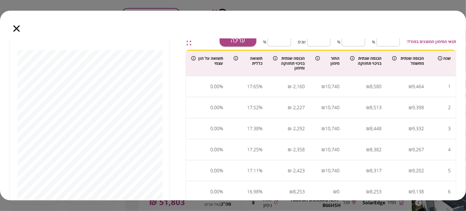
scroll to position [26, 0]
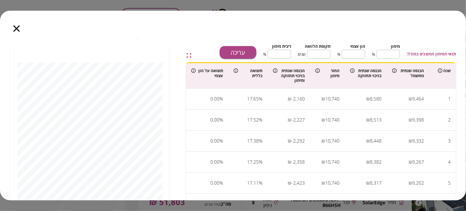
click at [19, 27] on icon "button" at bounding box center [16, 28] width 6 height 6
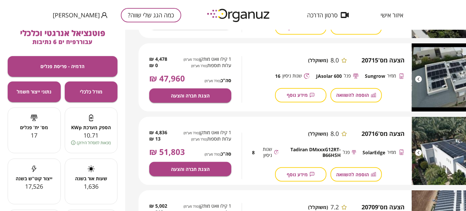
scroll to position [173, 0]
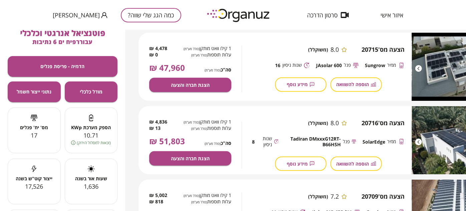
click at [350, 142] on div "פנל Tadiran DMxxxG12RT-B66HSH" at bounding box center [320, 142] width 71 height 12
click at [352, 141] on icon at bounding box center [354, 141] width 4 height 5
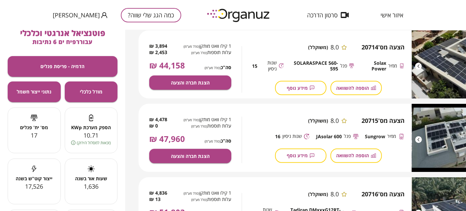
scroll to position [52, 0]
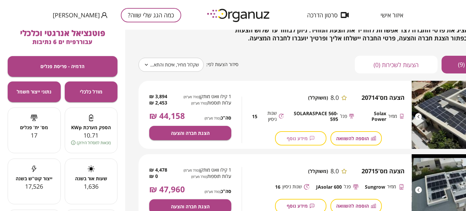
click at [298, 139] on span "מידע נוסף" at bounding box center [297, 139] width 21 height 6
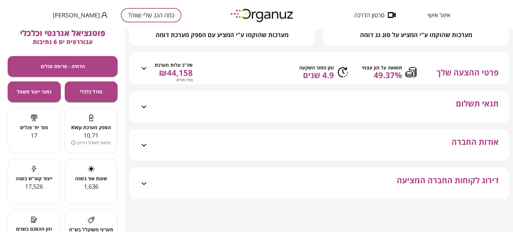
scroll to position [171, 0]
click at [351, 112] on div "תנאי תשלום" at bounding box center [323, 107] width 350 height 32
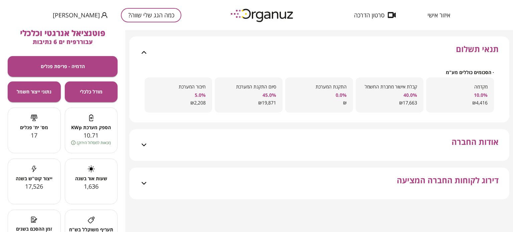
scroll to position [226, 0]
click at [334, 138] on div "אודות החברה" at bounding box center [323, 145] width 350 height 32
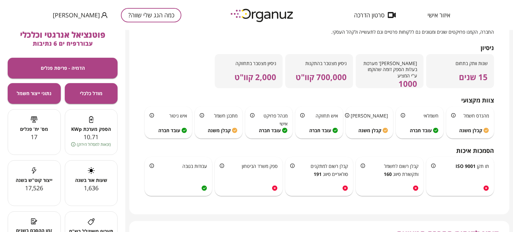
scroll to position [0, 0]
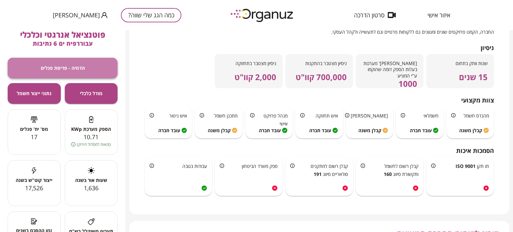
click at [73, 68] on span "הדמיה - פריסת פנלים" at bounding box center [63, 68] width 44 height 6
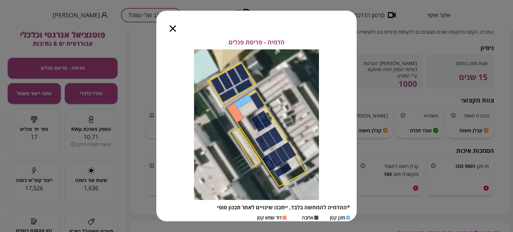
click at [171, 29] on icon "button" at bounding box center [173, 28] width 6 height 6
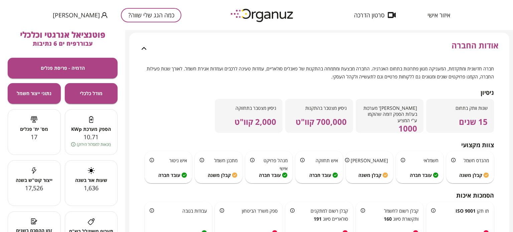
scroll to position [259, 0]
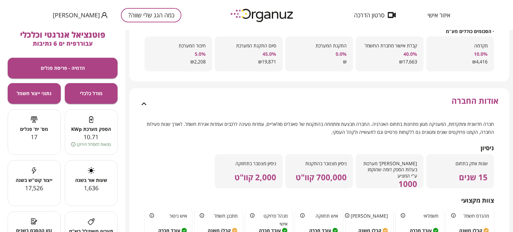
click at [432, 13] on span "איזור אישי" at bounding box center [438, 15] width 23 height 7
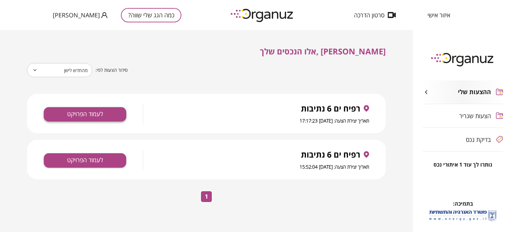
click at [110, 112] on button "לעמוד הפרויקט" at bounding box center [85, 114] width 82 height 14
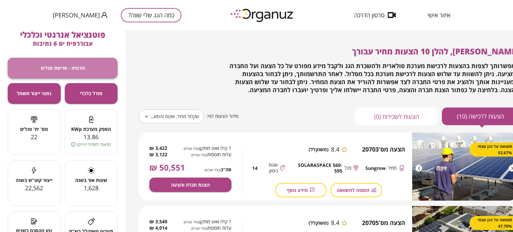
click at [87, 66] on button "הדמיה - פריסת פנלים" at bounding box center [63, 68] width 110 height 21
